Goal: Information Seeking & Learning: Learn about a topic

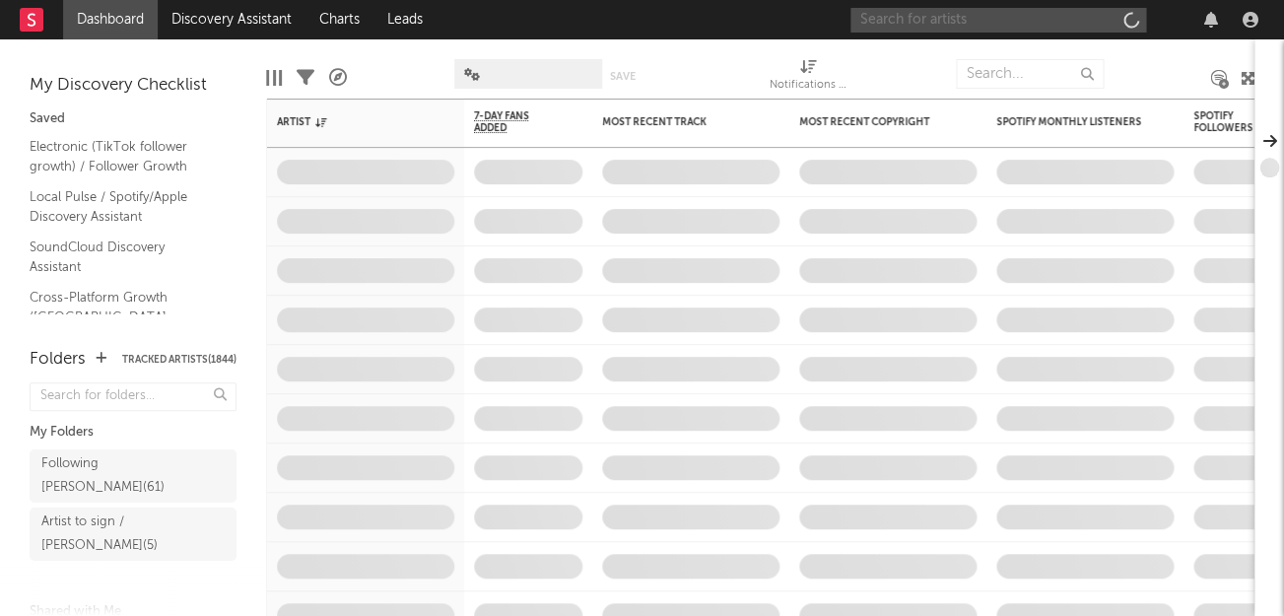
click at [978, 25] on input "text" at bounding box center [998, 20] width 296 height 25
click at [946, 30] on input "bovski" at bounding box center [998, 20] width 296 height 25
type input "bovski"
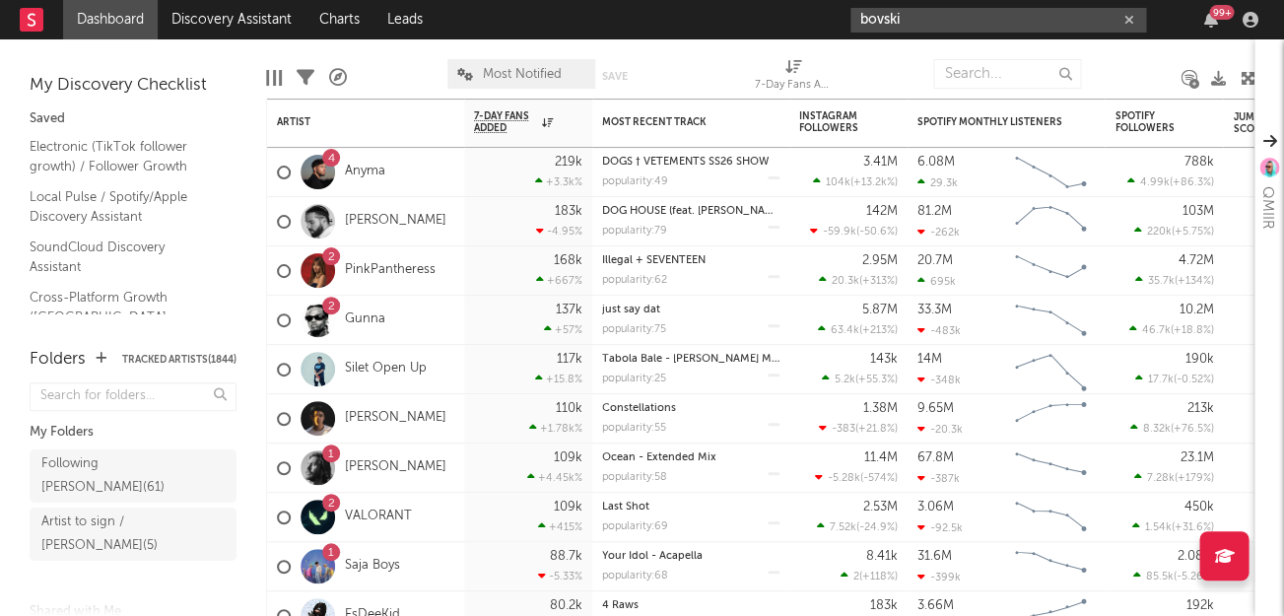
click at [1031, 19] on input "bovski" at bounding box center [998, 20] width 296 height 25
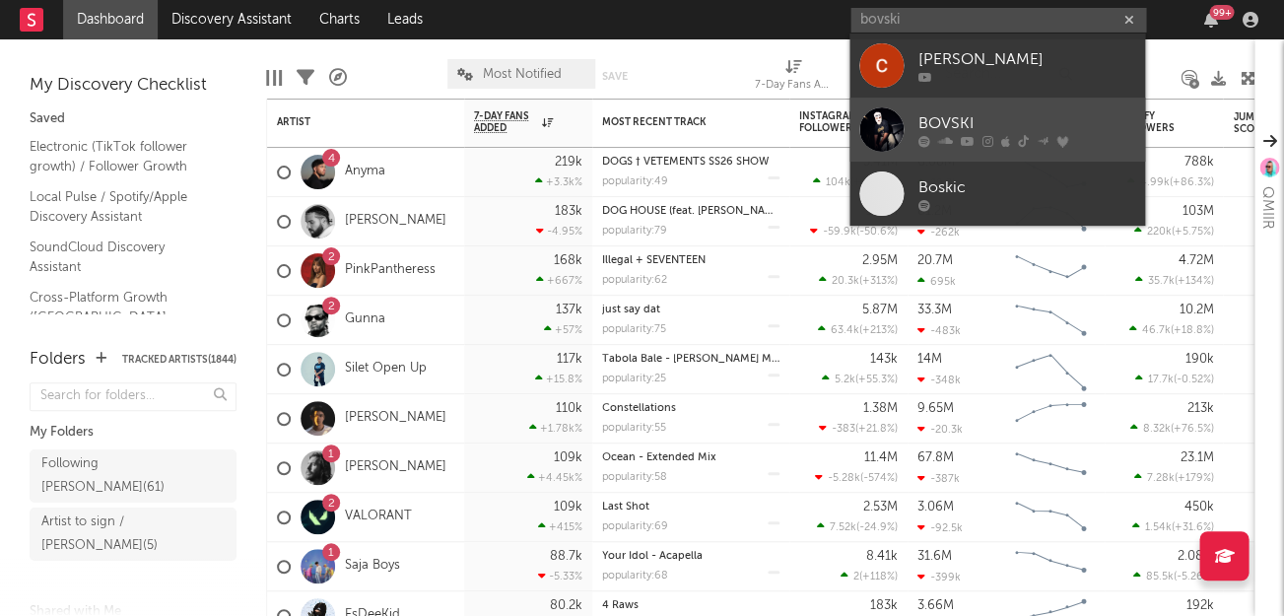
click at [957, 118] on div "BOVSKI" at bounding box center [1026, 123] width 217 height 24
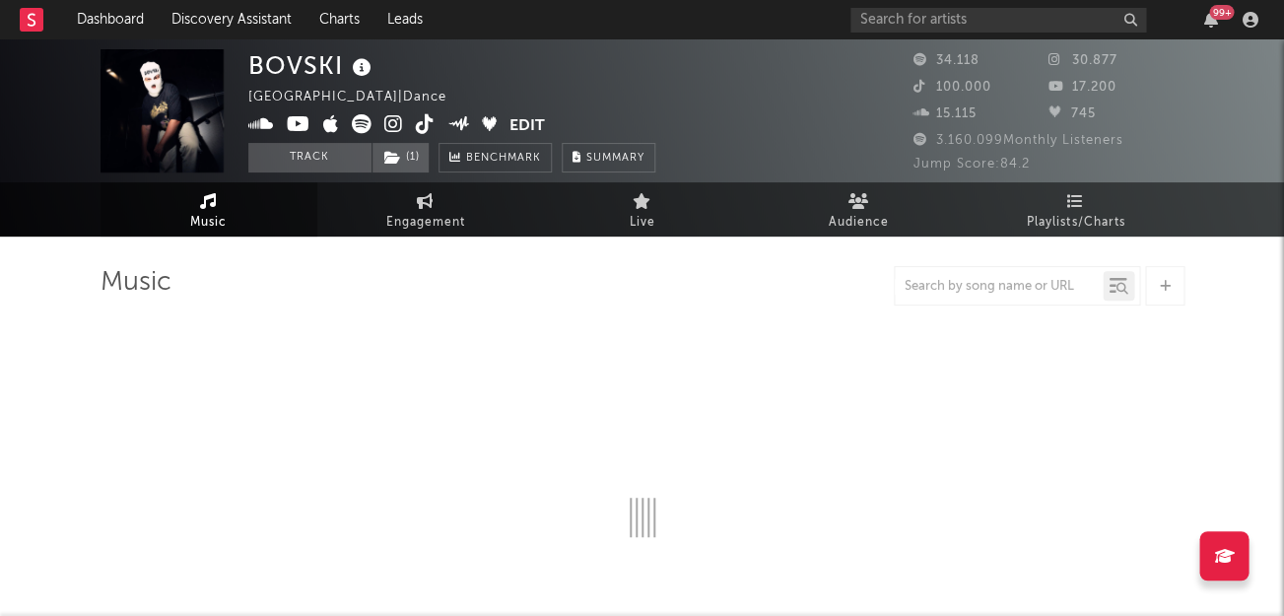
select select "6m"
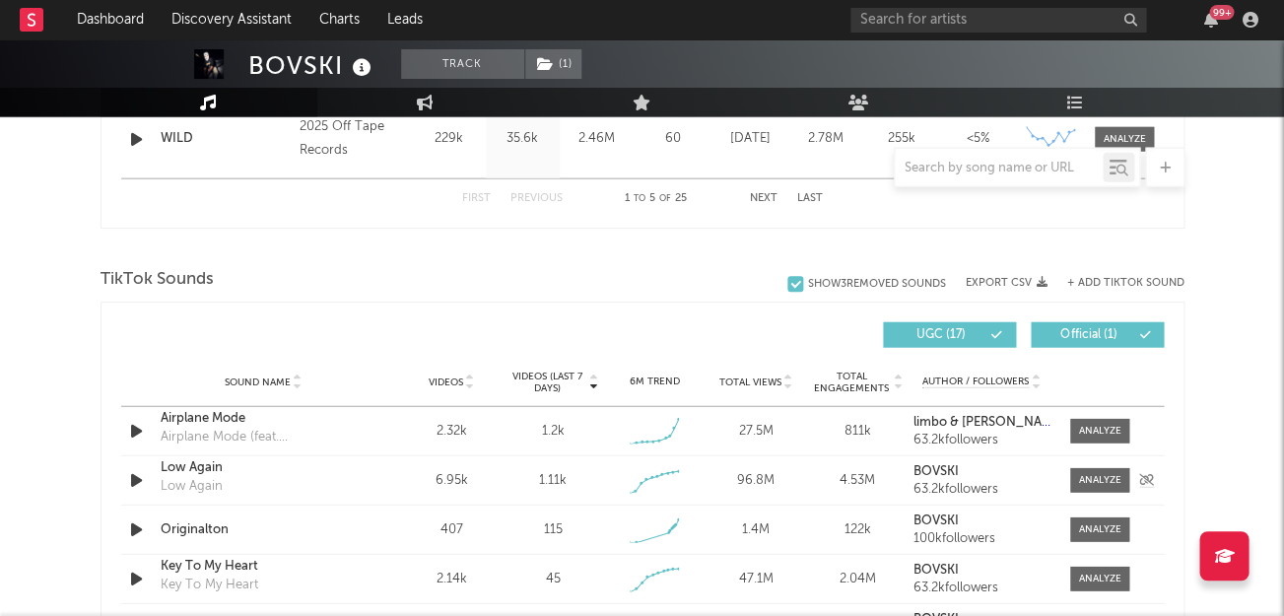
scroll to position [1273, 0]
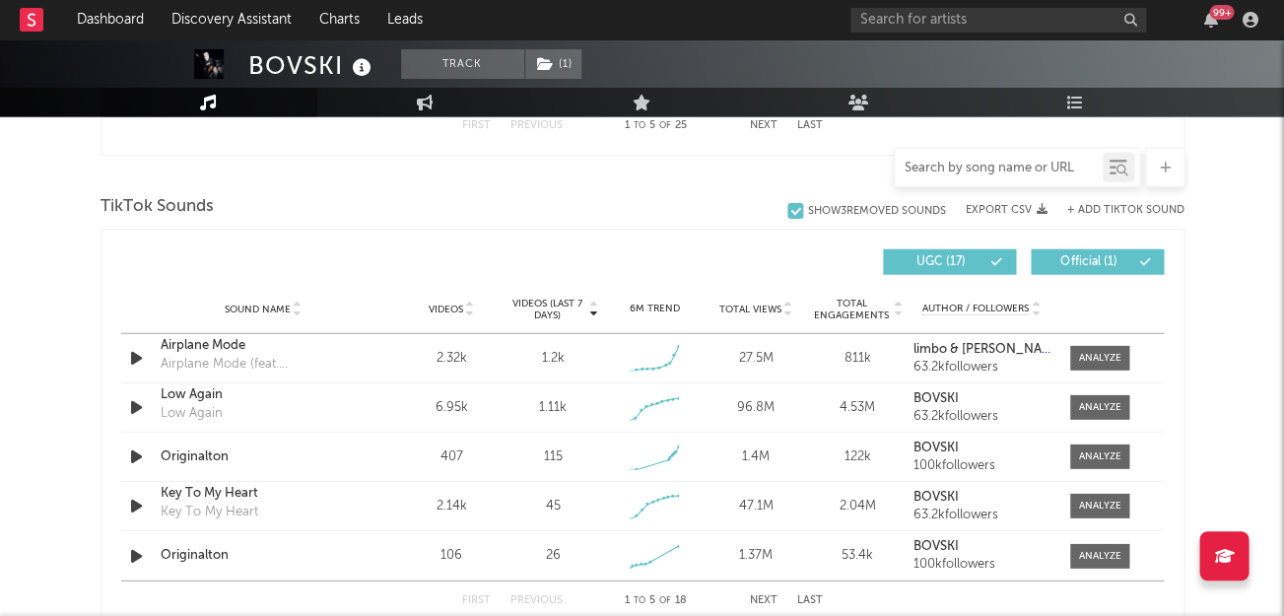
click at [992, 172] on input "text" at bounding box center [999, 169] width 208 height 16
type input "walk"
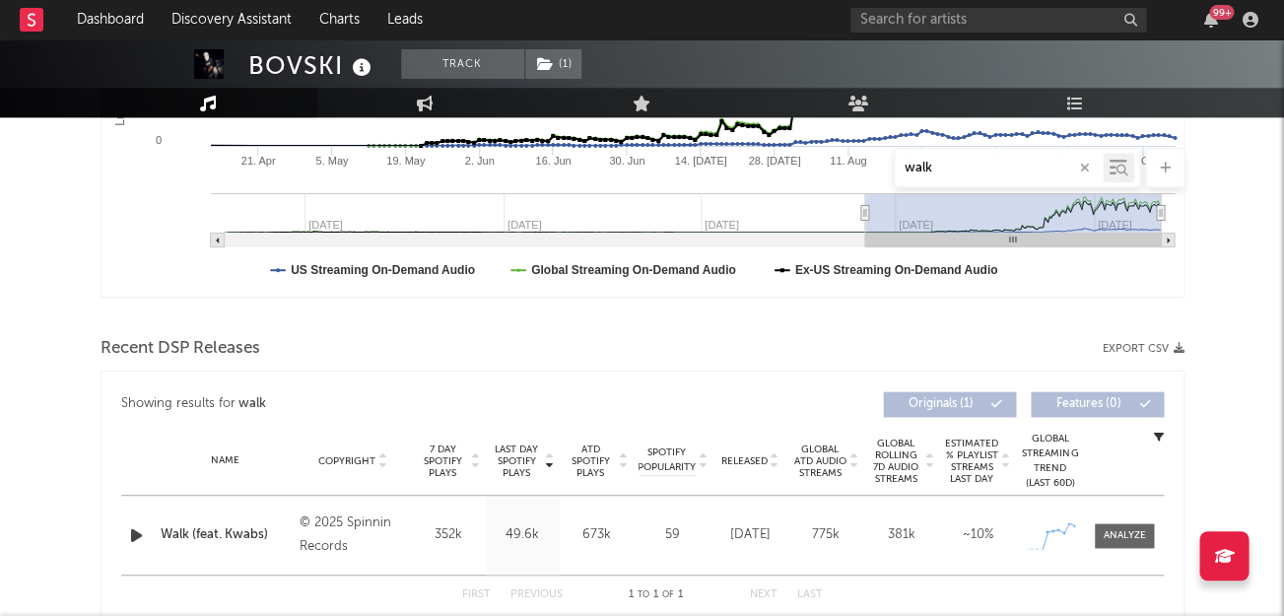
scroll to position [337, 0]
